Goal: Information Seeking & Learning: Learn about a topic

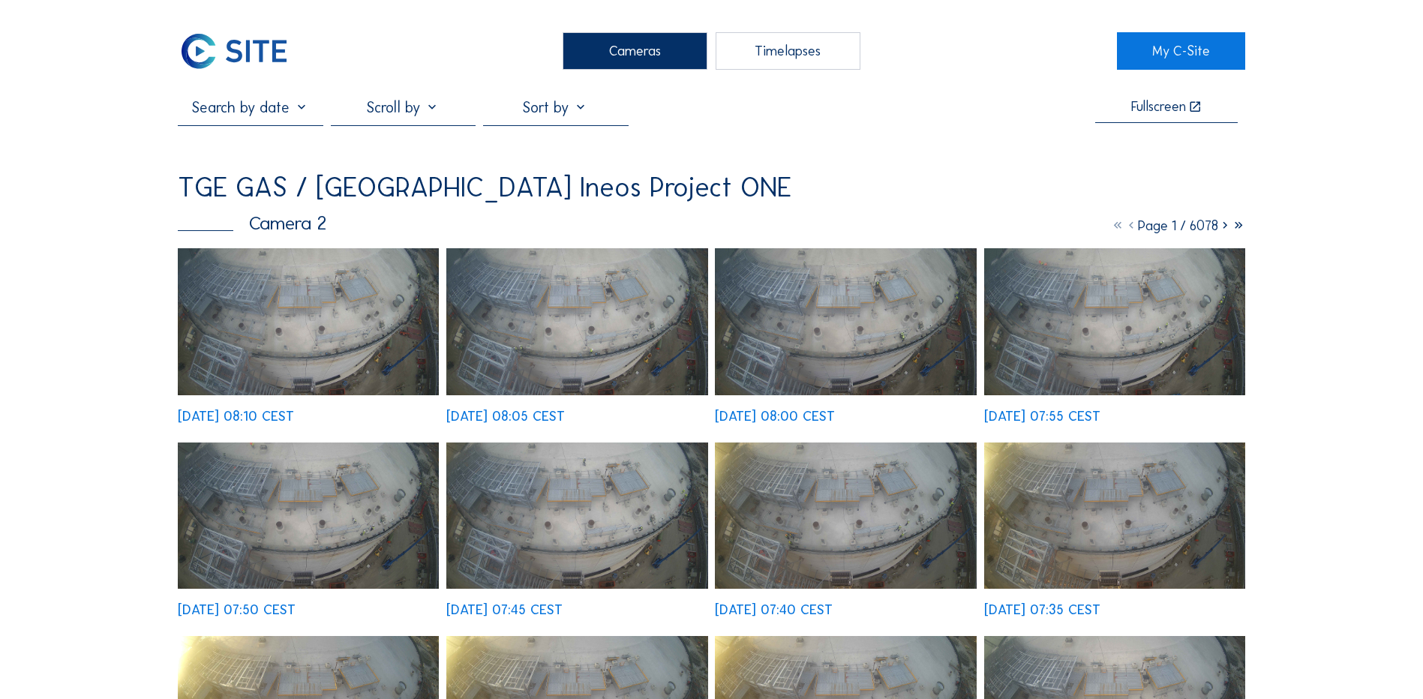
click at [694, 51] on div "Cameras" at bounding box center [635, 51] width 145 height 38
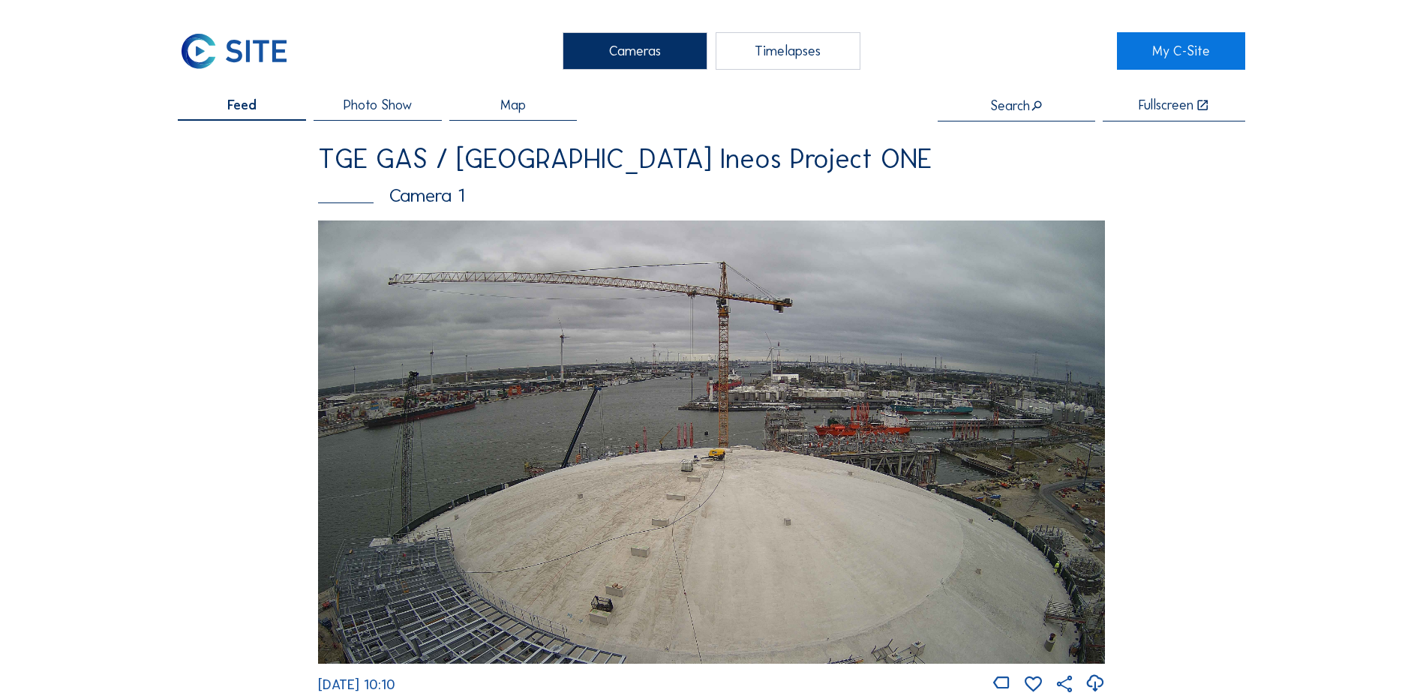
click at [422, 198] on div "Camera 1" at bounding box center [711, 195] width 787 height 19
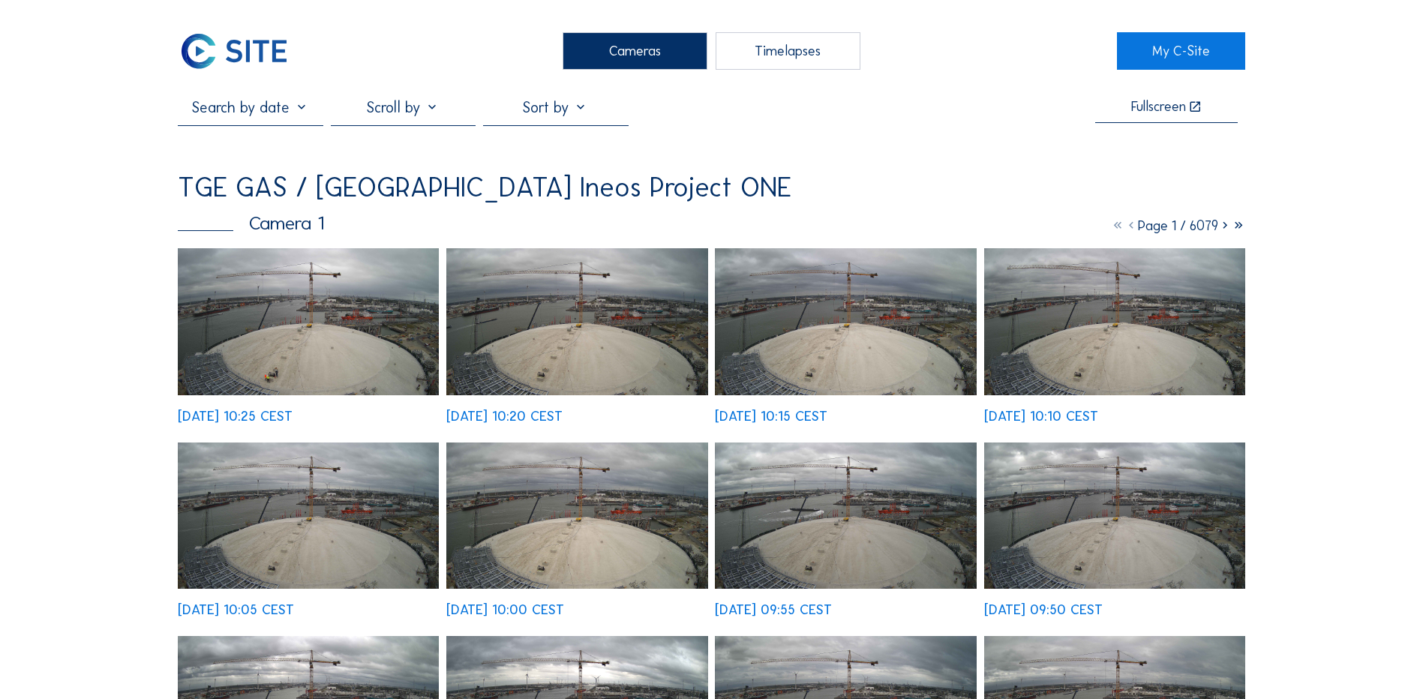
click at [632, 62] on div "Cameras" at bounding box center [635, 51] width 145 height 38
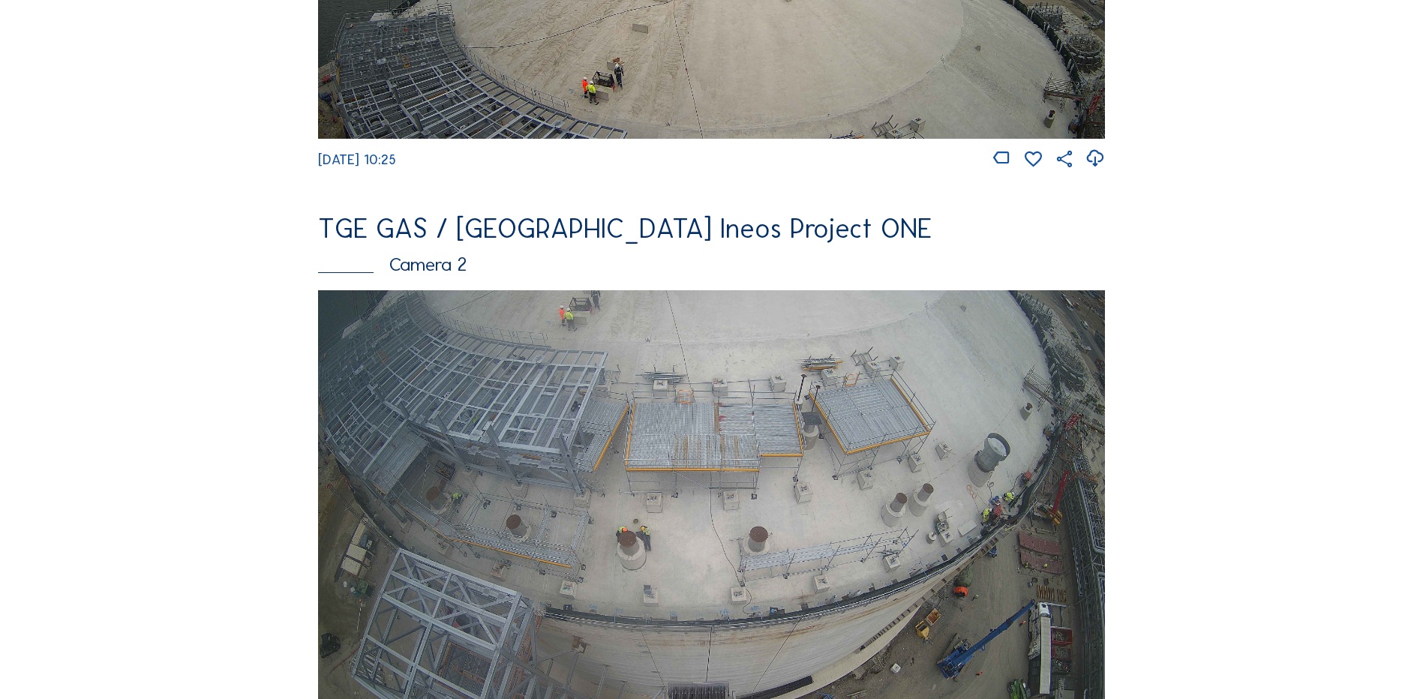
scroll to position [600, 0]
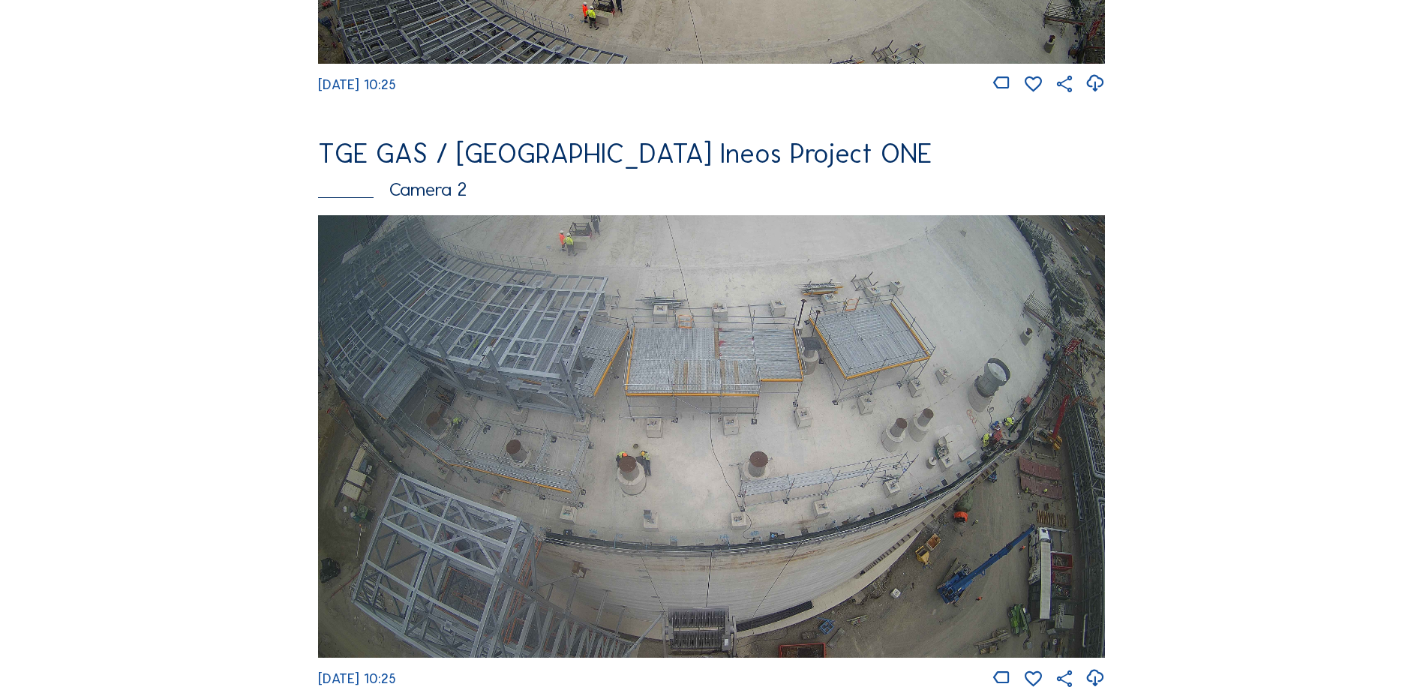
click at [869, 414] on img at bounding box center [711, 436] width 787 height 443
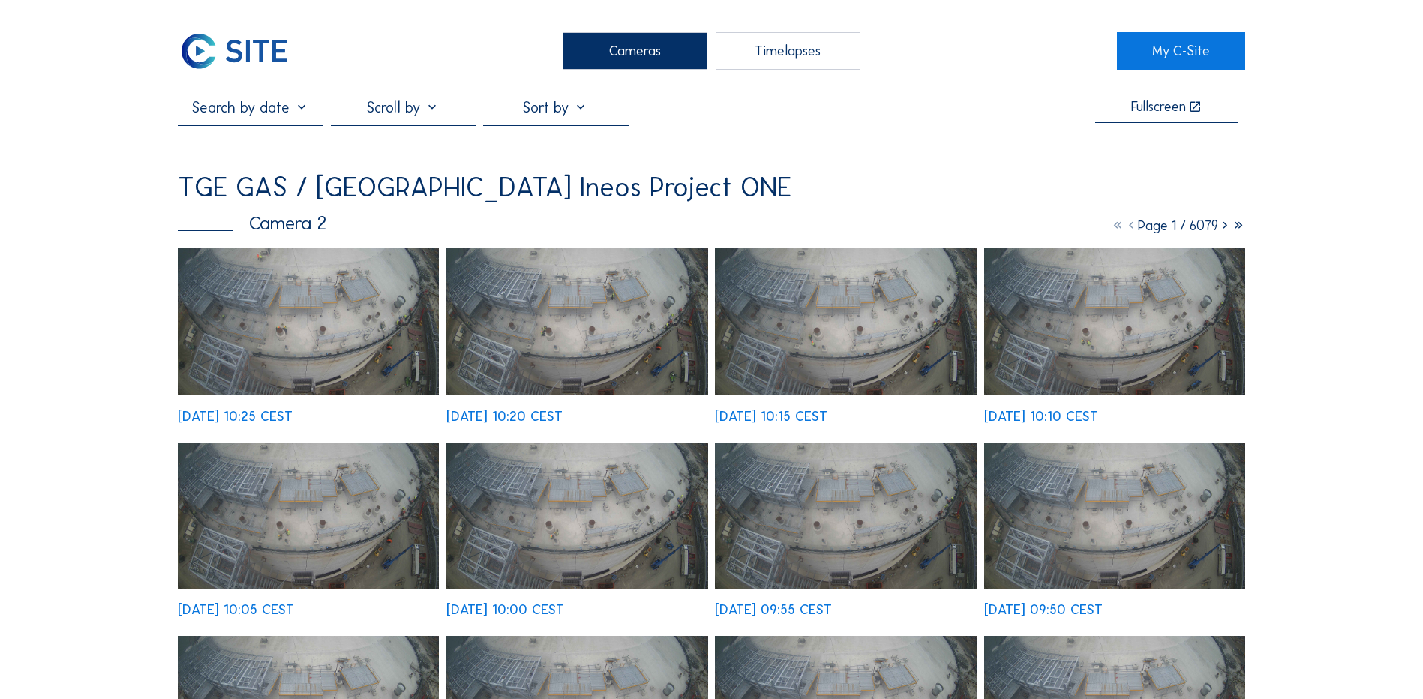
click at [310, 365] on img at bounding box center [308, 321] width 261 height 147
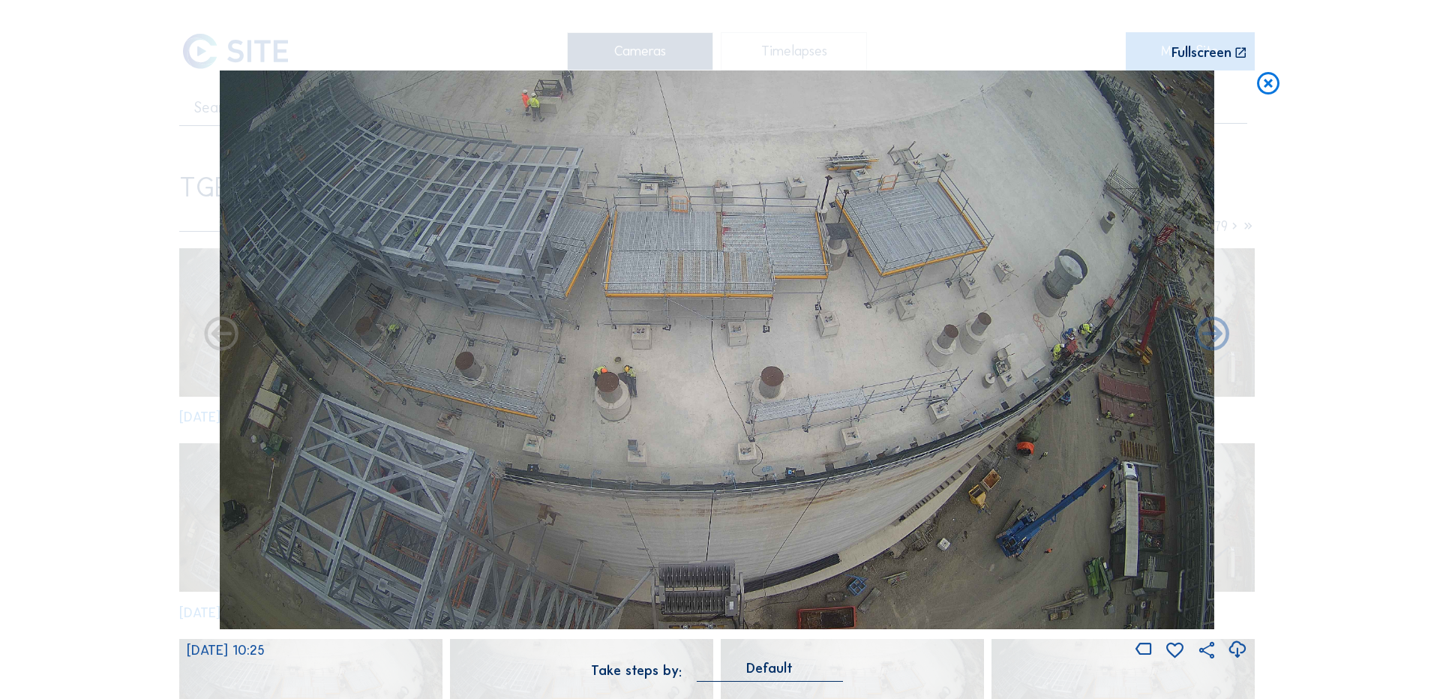
click at [1232, 656] on icon at bounding box center [1237, 650] width 20 height 25
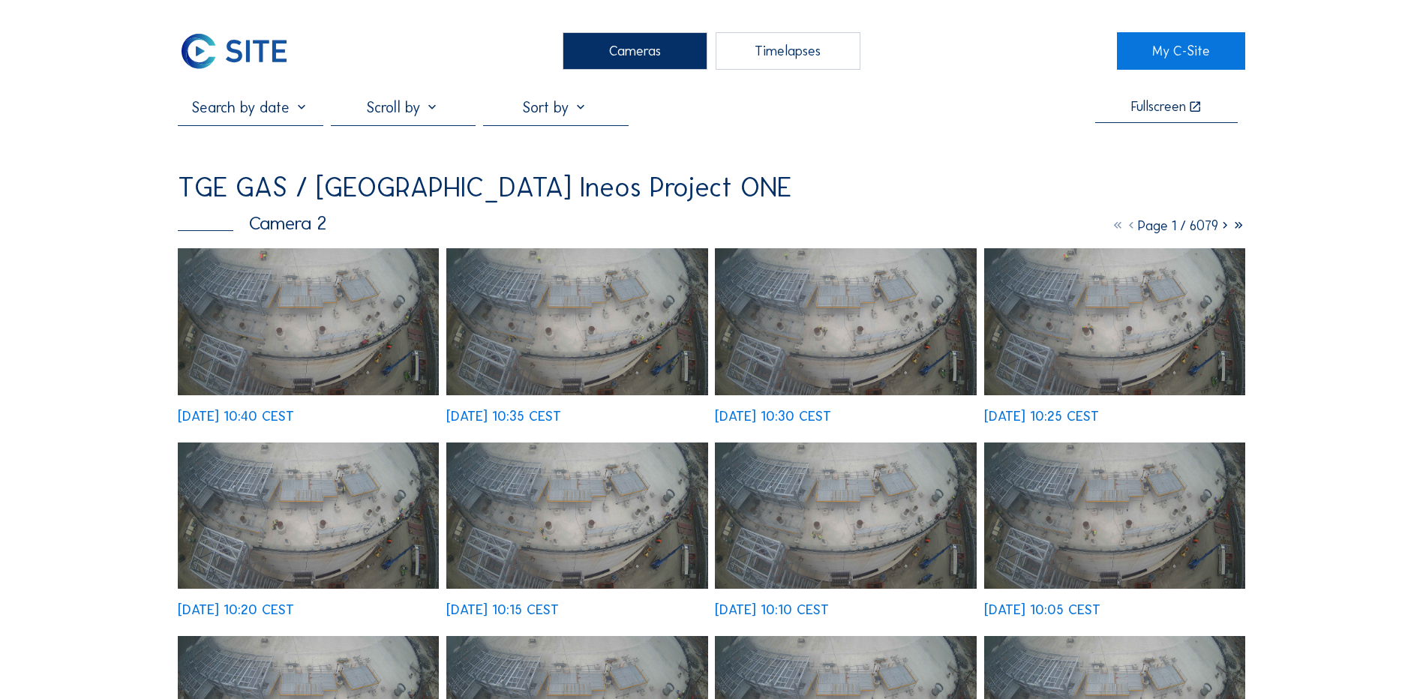
click at [314, 356] on img at bounding box center [308, 321] width 261 height 147
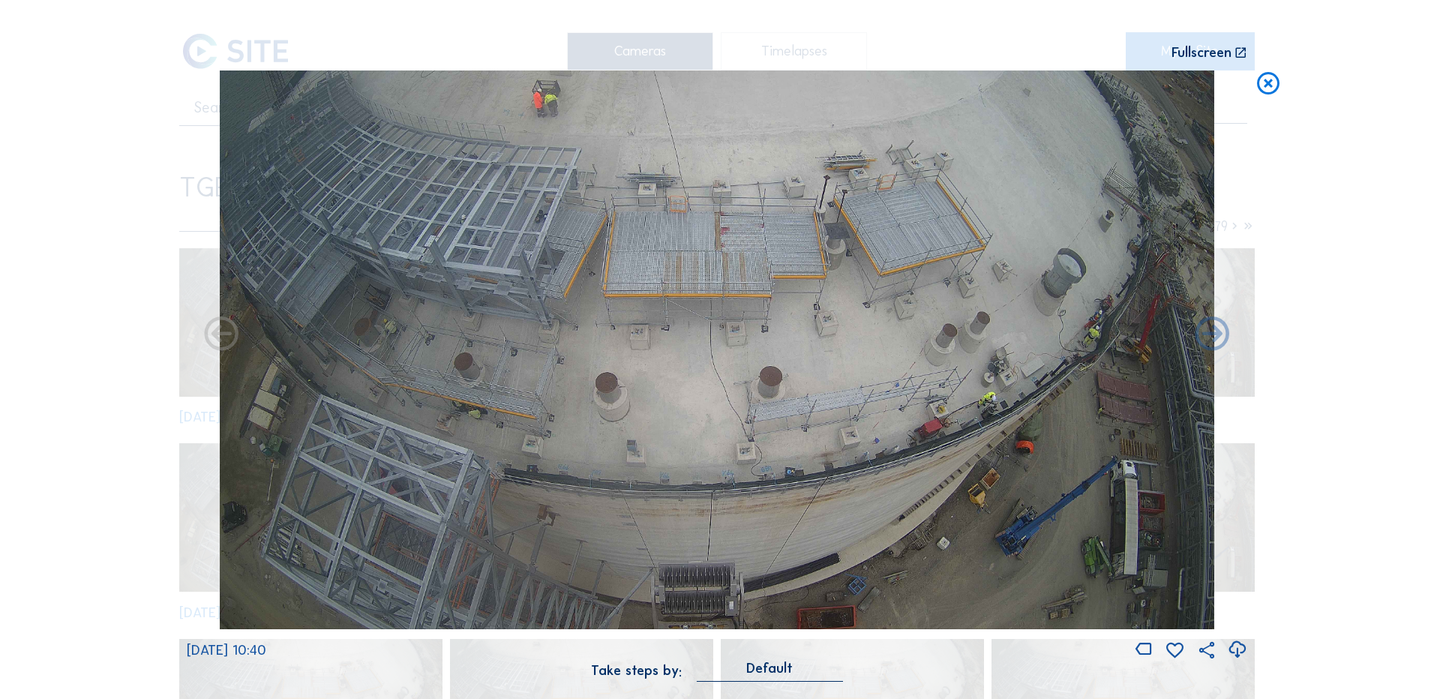
click at [1271, 85] on icon at bounding box center [1268, 85] width 27 height 28
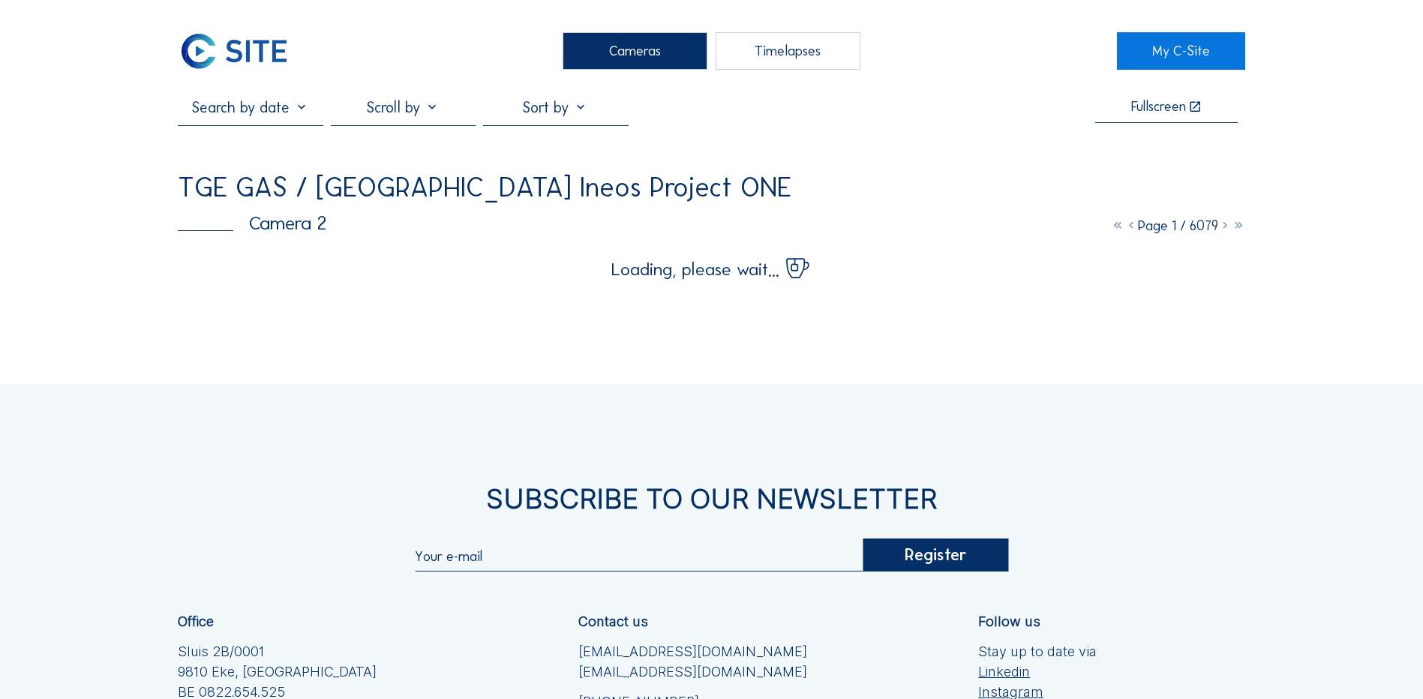
click at [569, 55] on div "Cameras" at bounding box center [635, 51] width 145 height 38
